Goal: Task Accomplishment & Management: Manage account settings

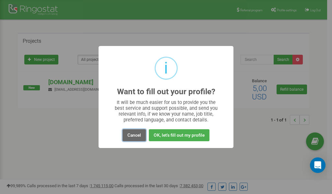
click at [136, 134] on button "Cancel" at bounding box center [134, 135] width 23 height 12
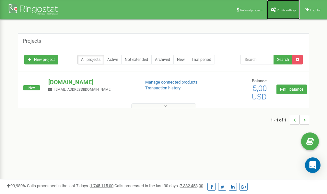
click at [282, 8] on span "Profile settings" at bounding box center [287, 10] width 20 height 4
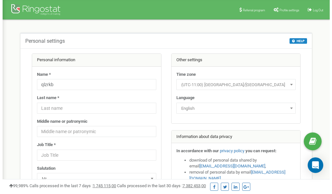
scroll to position [32, 0]
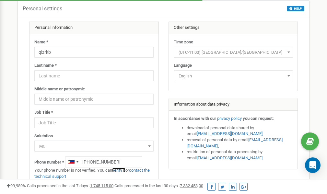
click at [121, 170] on link "verify it" at bounding box center [118, 170] width 13 height 5
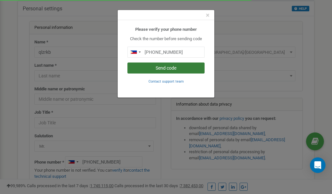
click at [160, 67] on button "Send code" at bounding box center [165, 68] width 77 height 11
